Goal: Task Accomplishment & Management: Complete application form

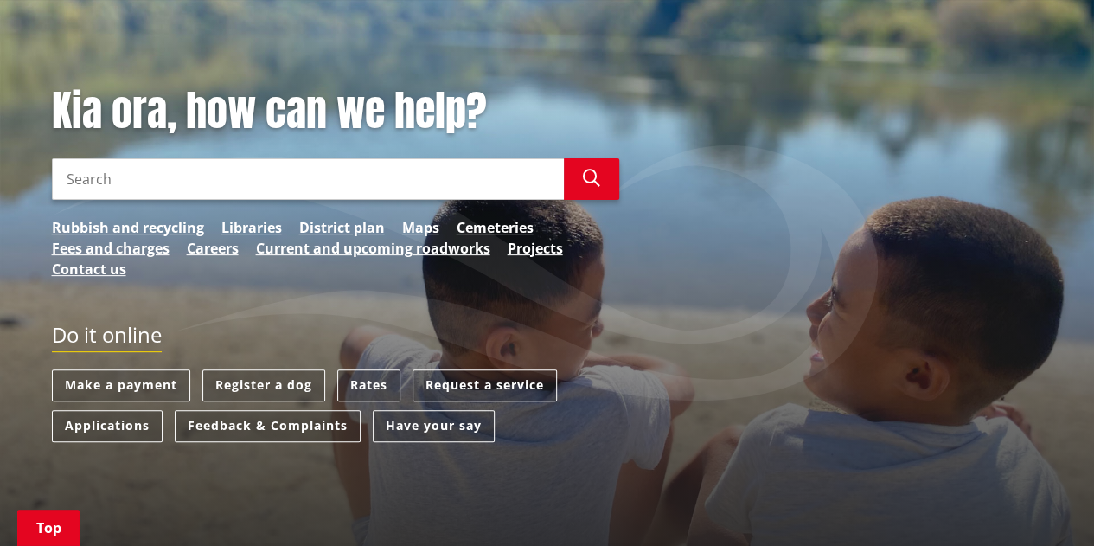
scroll to position [259, 0]
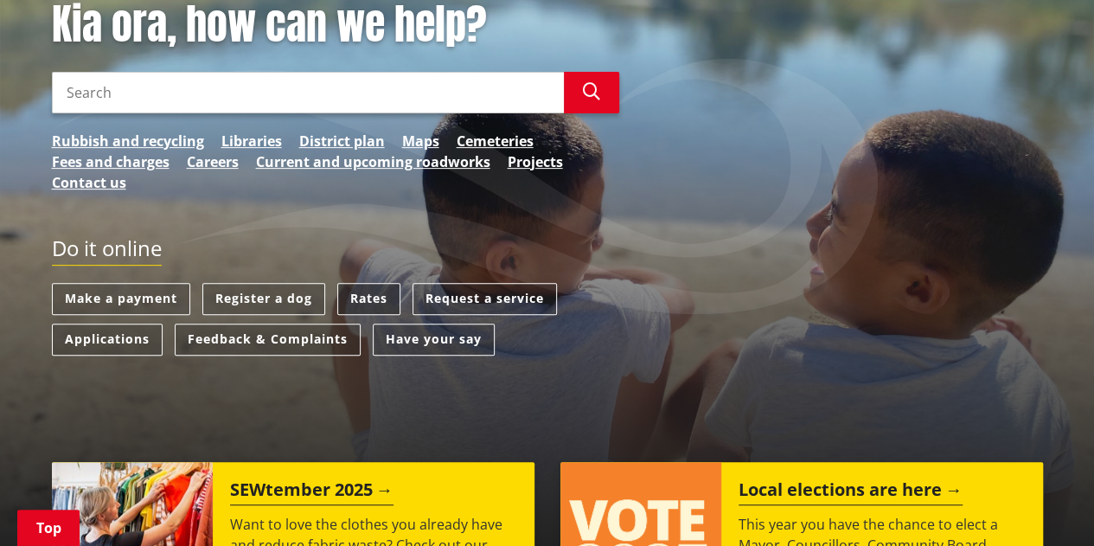
click at [363, 293] on link "Rates" at bounding box center [368, 299] width 63 height 32
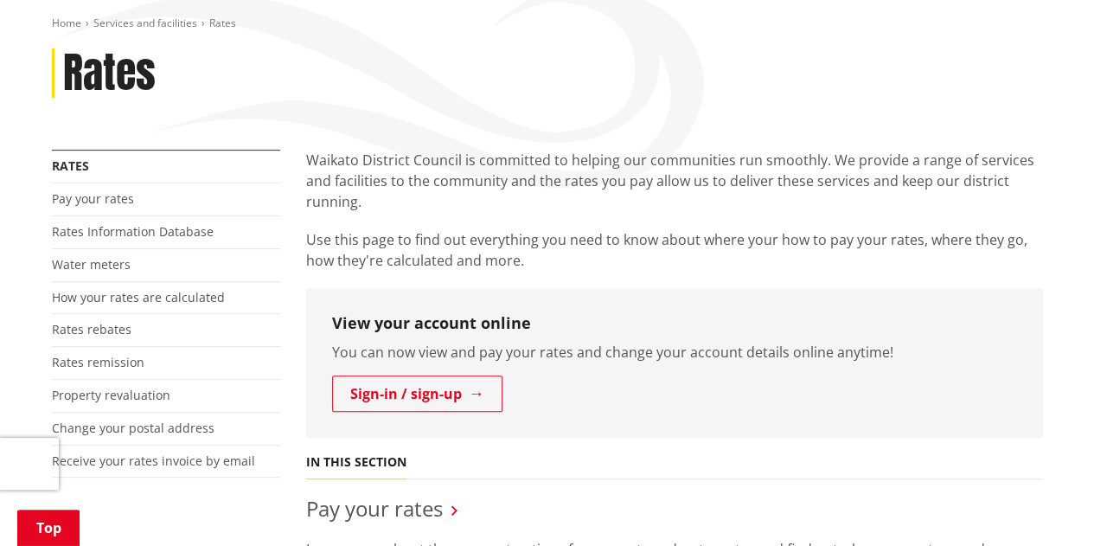
scroll to position [173, 0]
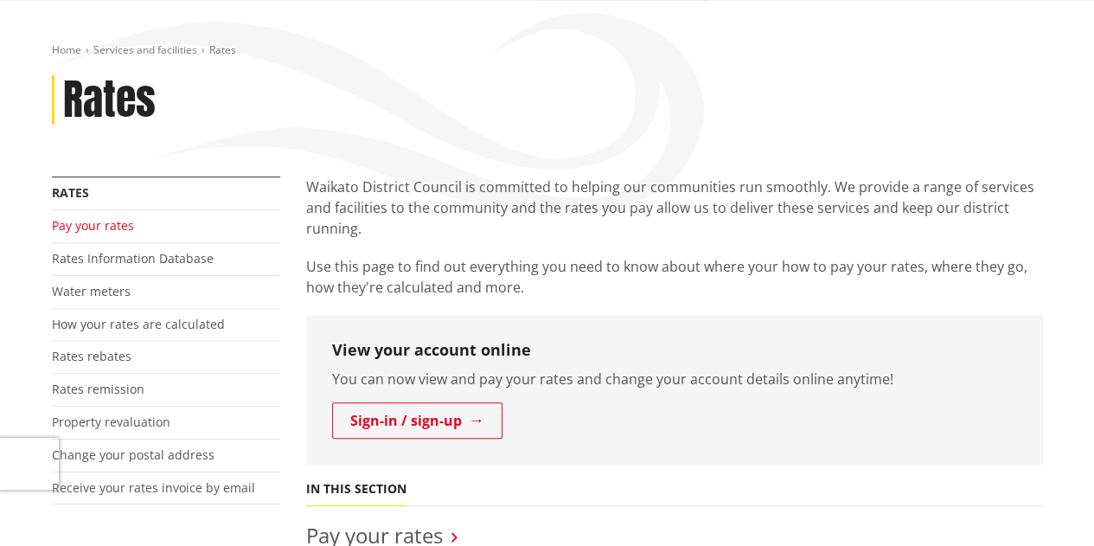
click at [93, 226] on link "Pay your rates" at bounding box center [93, 225] width 82 height 16
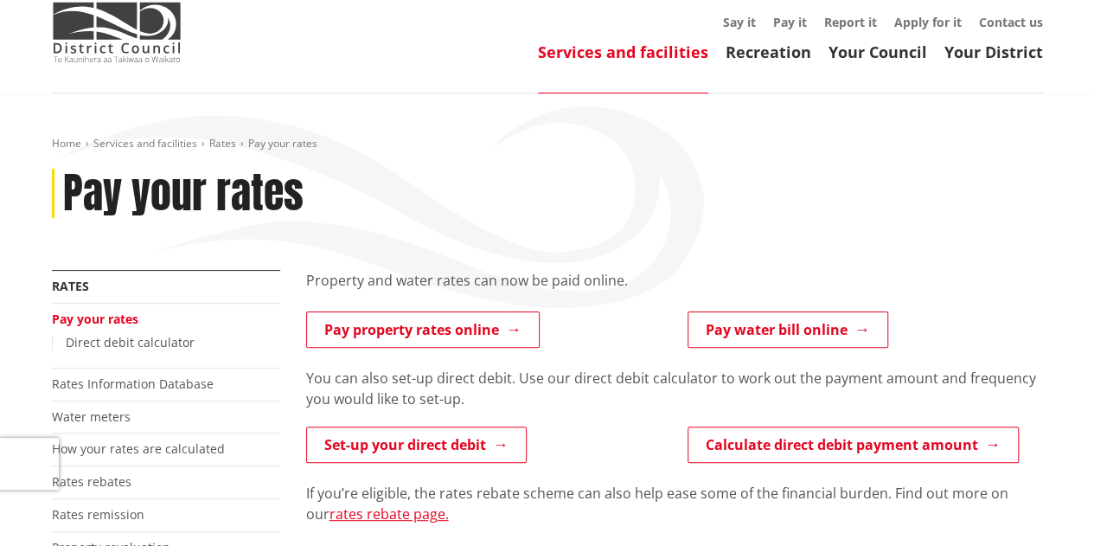
scroll to position [86, 0]
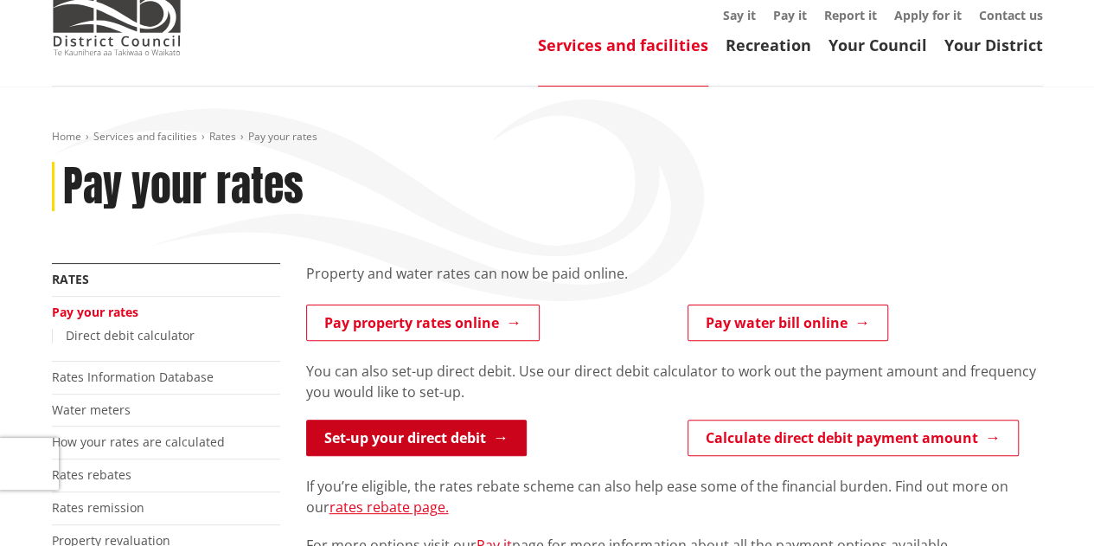
click at [334, 437] on link "Set-up your direct debit" at bounding box center [416, 437] width 221 height 36
